Goal: Navigation & Orientation: Understand site structure

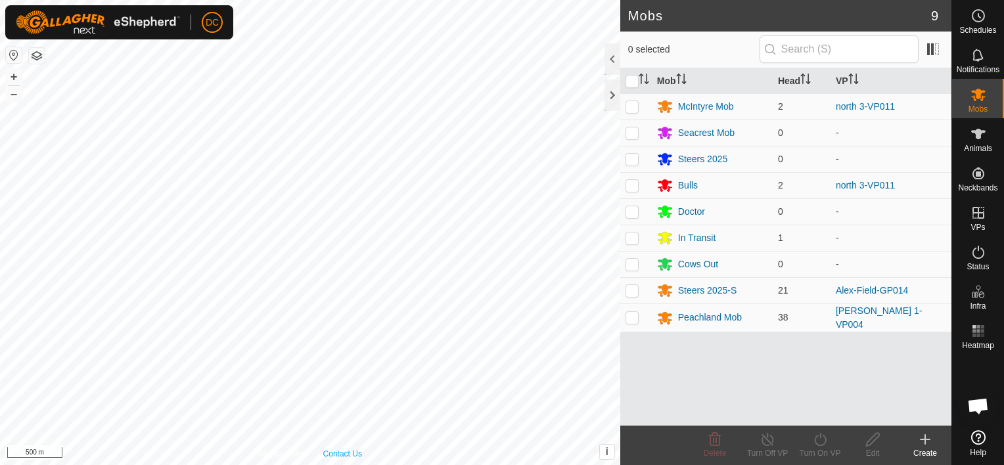
click at [359, 459] on div "Privacy Policy Contact Us Gate - [GEOGRAPHIC_DATA] + – ⇧ i This application inc…" at bounding box center [310, 232] width 620 height 465
click at [380, 464] on html "DC Schedules Notifications Mobs Animals Neckbands VPs Status Infra Heatmap Help…" at bounding box center [502, 232] width 1004 height 465
click at [169, 464] on html "DC Schedules Notifications Mobs Animals Neckbands VPs Status Infra Heatmap Help…" at bounding box center [502, 232] width 1004 height 465
click at [189, 464] on html "DC Schedules Notifications Mobs Animals Neckbands VPs Status Infra Heatmap Help…" at bounding box center [502, 232] width 1004 height 465
